Goal: Task Accomplishment & Management: Manage account settings

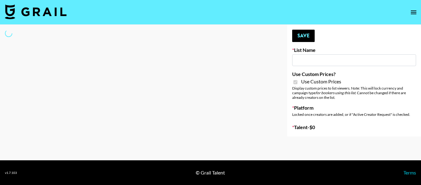
type input "E-Com IG"
checkbox input "true"
select select "Brand"
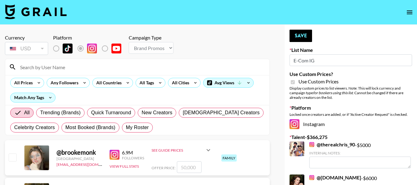
click at [333, 59] on input "E-Com IG" at bounding box center [350, 60] width 122 height 12
click at [128, 67] on input at bounding box center [140, 67] width 249 height 10
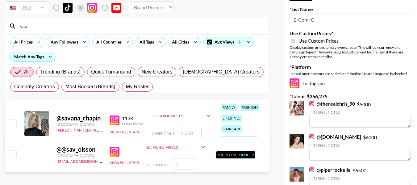
scroll to position [45, 0]
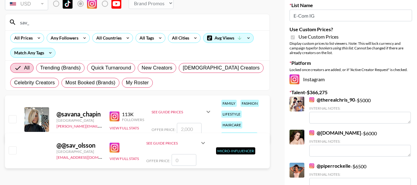
type input "sav_"
click at [195, 128] on input "number" at bounding box center [189, 129] width 25 height 12
checkbox input "true"
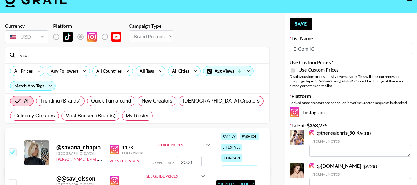
scroll to position [3, 0]
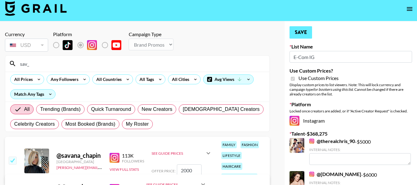
type input "2000"
click at [305, 31] on button "Save" at bounding box center [300, 32] width 23 height 12
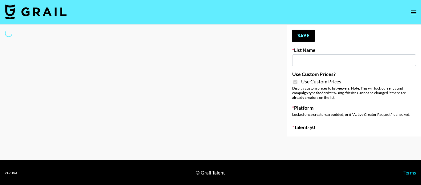
type input "E-Com Platform - TikTok"
checkbox input "true"
select select "Brand"
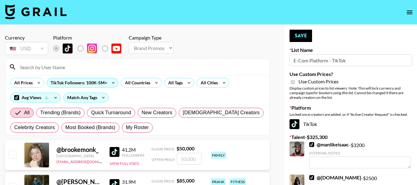
click at [145, 72] on div at bounding box center [137, 67] width 264 height 16
click at [143, 66] on input at bounding box center [140, 67] width 249 height 10
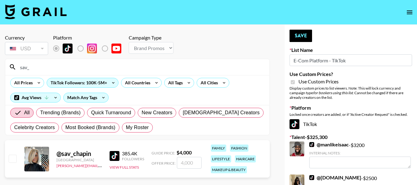
type input "sav_"
click at [193, 163] on input "number" at bounding box center [189, 163] width 25 height 12
checkbox input "true"
type input "3000"
click at [302, 37] on button "Save" at bounding box center [300, 36] width 23 height 12
